Goal: Task Accomplishment & Management: Use online tool/utility

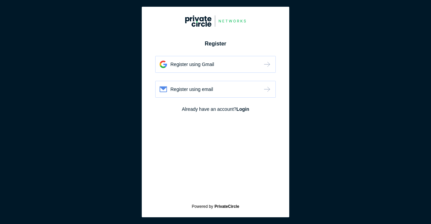
click at [209, 70] on div "Register using Gmail" at bounding box center [215, 64] width 120 height 17
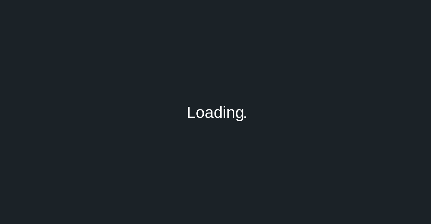
type input "[EMAIL_ADDRESS][DOMAIN_NAME]"
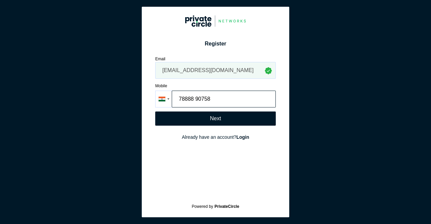
type input "78888 90758"
click at [188, 122] on div "Next" at bounding box center [215, 118] width 120 height 14
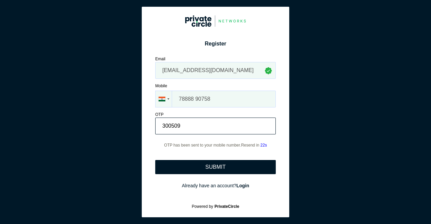
type input "300509"
click at [262, 169] on div "SUBMIT" at bounding box center [215, 167] width 120 height 14
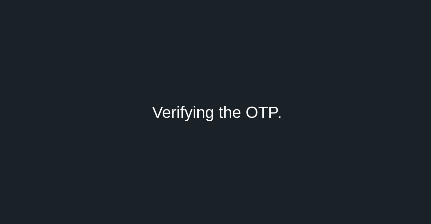
type input ""CA [PERSON_NAME]""
type input "Garg"
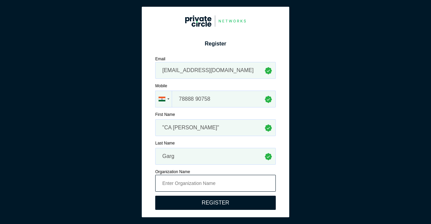
scroll to position [26, 0]
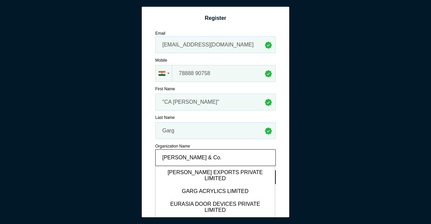
type input "Garg Mycle & Co."
click at [275, 159] on div "Register Register using Gmail Register using email Email cagargmycle@gmail.com …" at bounding box center [215, 97] width 131 height 214
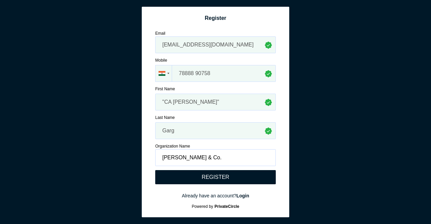
click at [253, 181] on div "REGISTER" at bounding box center [215, 177] width 120 height 14
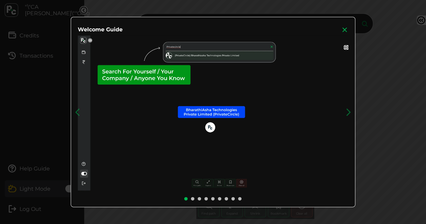
click at [348, 31] on icon at bounding box center [344, 29] width 7 height 7
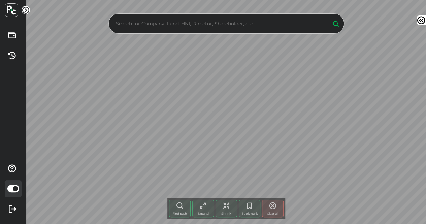
click at [229, 24] on input "text" at bounding box center [219, 24] width 211 height 10
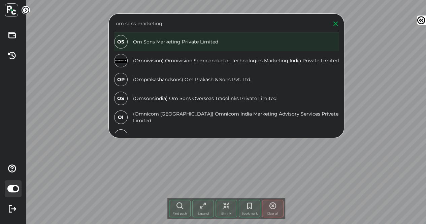
type input "om sons marketing"
click at [261, 44] on div "OS Om Sons Marketing Private Limited" at bounding box center [226, 41] width 225 height 19
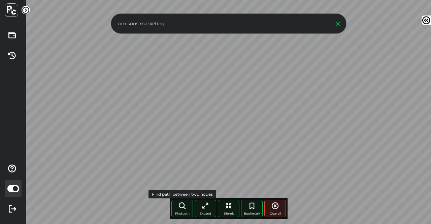
click at [183, 211] on div "Find path" at bounding box center [182, 208] width 22 height 17
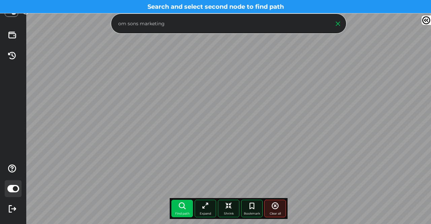
click at [223, 25] on input "om sons marketing" at bounding box center [221, 24] width 211 height 10
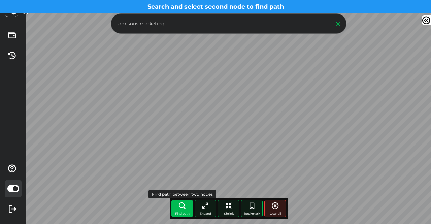
click at [182, 206] on div "om sons marketing Find path More paths Expand Shrink Bookmark Clear all Node cl…" at bounding box center [228, 112] width 404 height 224
click at [425, 19] on icon at bounding box center [425, 19] width 9 height 9
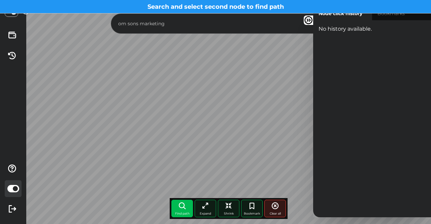
click at [312, 19] on icon at bounding box center [307, 19] width 9 height 9
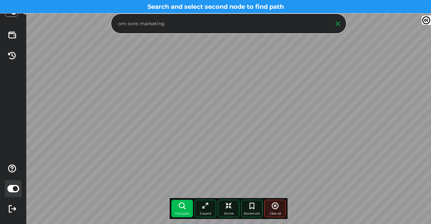
click at [43, 27] on div "om sons marketing Find path More paths Expand Shrink Bookmark Clear all Node cl…" at bounding box center [228, 112] width 404 height 224
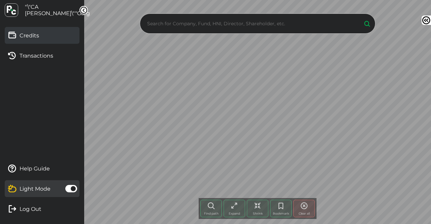
click at [46, 41] on link "Credits" at bounding box center [42, 35] width 75 height 17
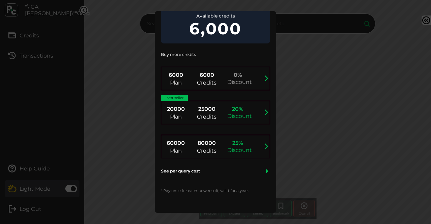
scroll to position [34, 0]
click at [238, 167] on div "See per query cost" at bounding box center [215, 171] width 109 height 26
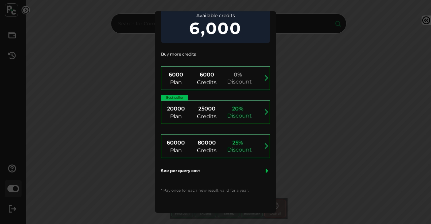
click at [264, 169] on icon at bounding box center [266, 170] width 7 height 7
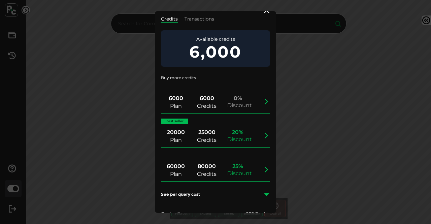
scroll to position [0, 0]
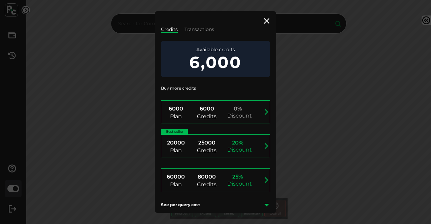
click at [271, 22] on div "Credits Transactions Available credits 6,000 Buy more credits 6000 Plan 6000 Cr…" at bounding box center [215, 129] width 121 height 236
click at [270, 19] on icon at bounding box center [266, 21] width 8 height 8
